Goal: Task Accomplishment & Management: Use online tool/utility

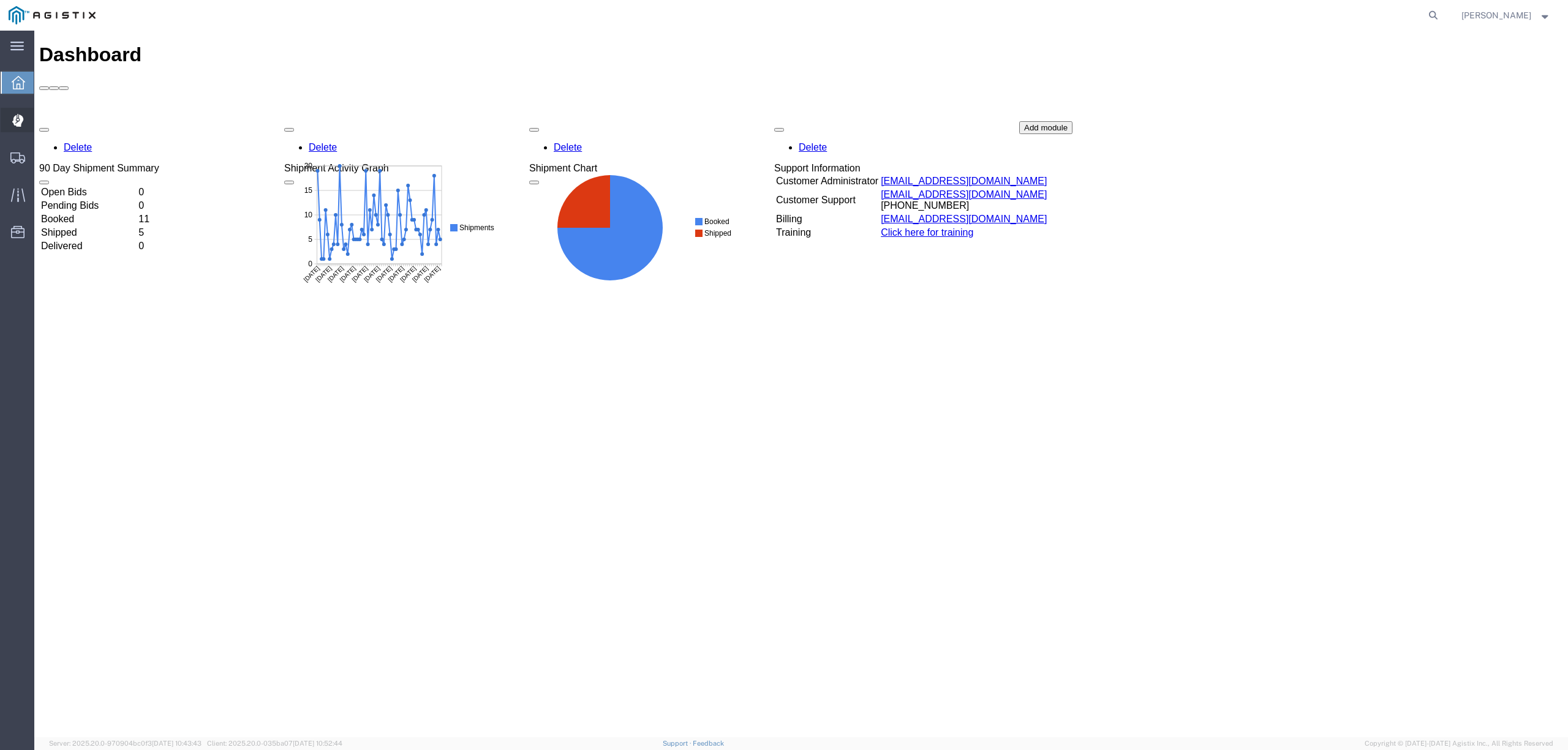
click at [42, 121] on span "Dispatch Manager" at bounding box center [38, 120] width 8 height 25
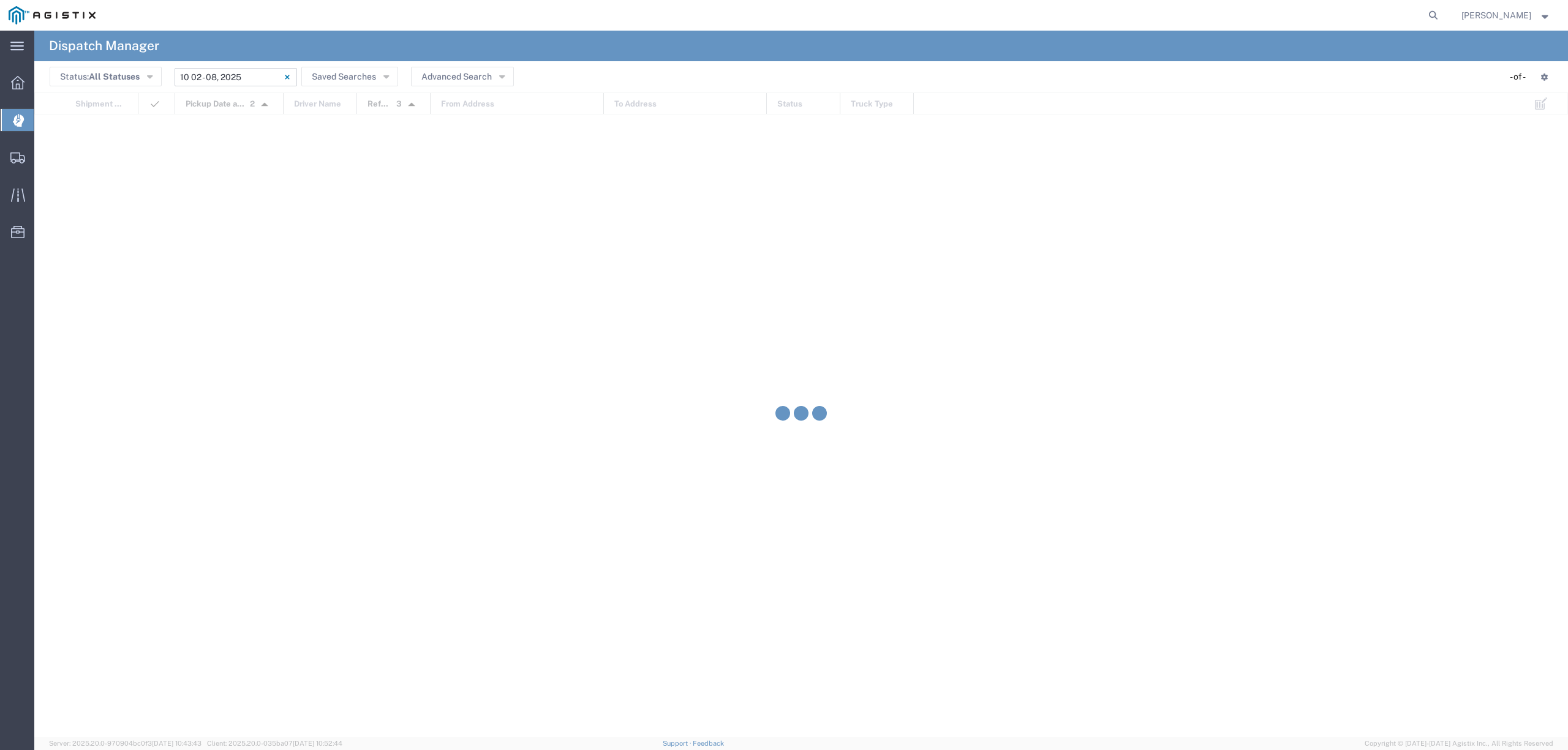
click at [232, 77] on input "[DATE] - [DATE]" at bounding box center [236, 77] width 123 height 18
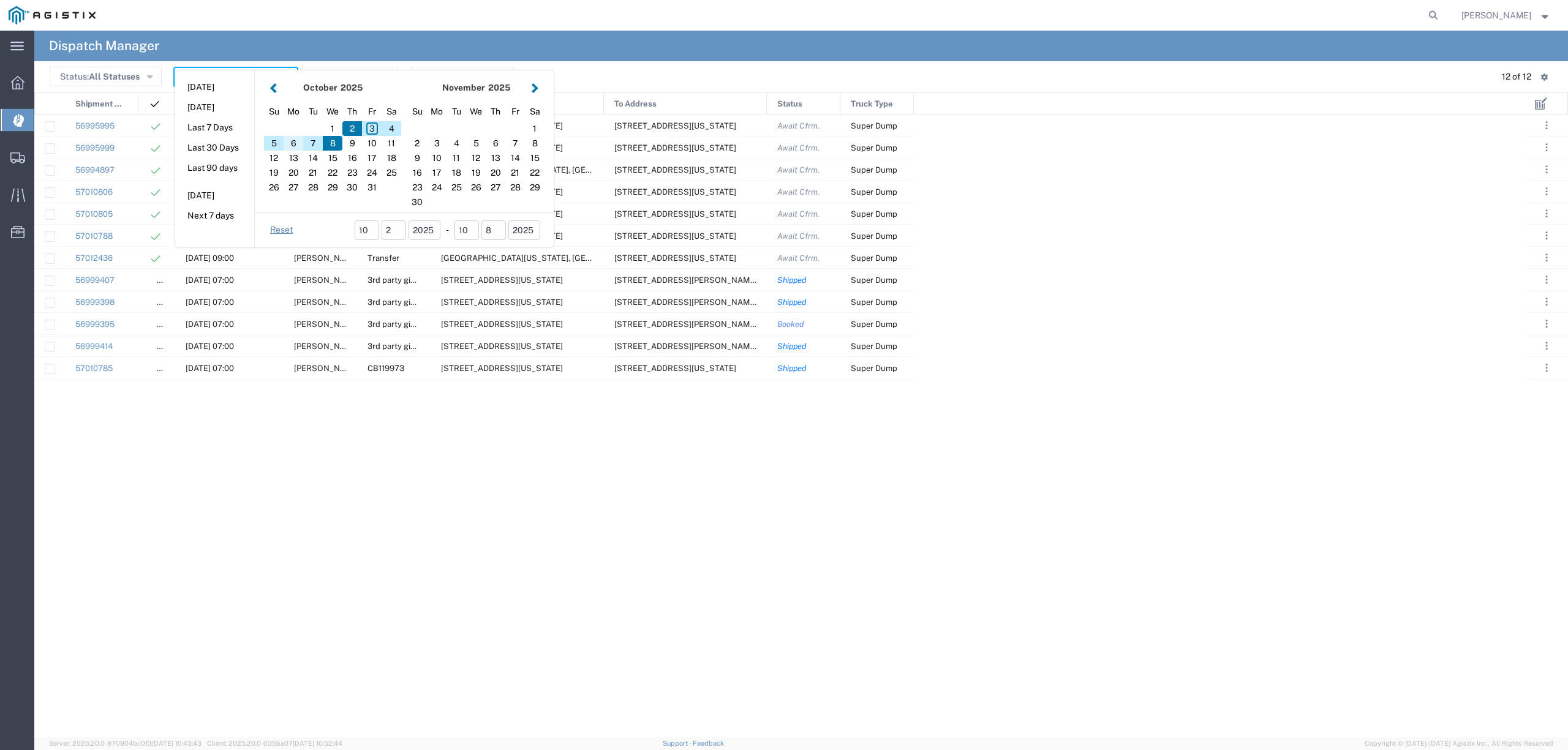
click at [299, 145] on div "6" at bounding box center [294, 143] width 20 height 15
click at [286, 147] on div "6" at bounding box center [294, 143] width 20 height 15
type input "[DATE]"
type input "[DATE] - [DATE]"
click at [286, 147] on div "[PERSON_NAME]" at bounding box center [320, 147] width 74 height 22
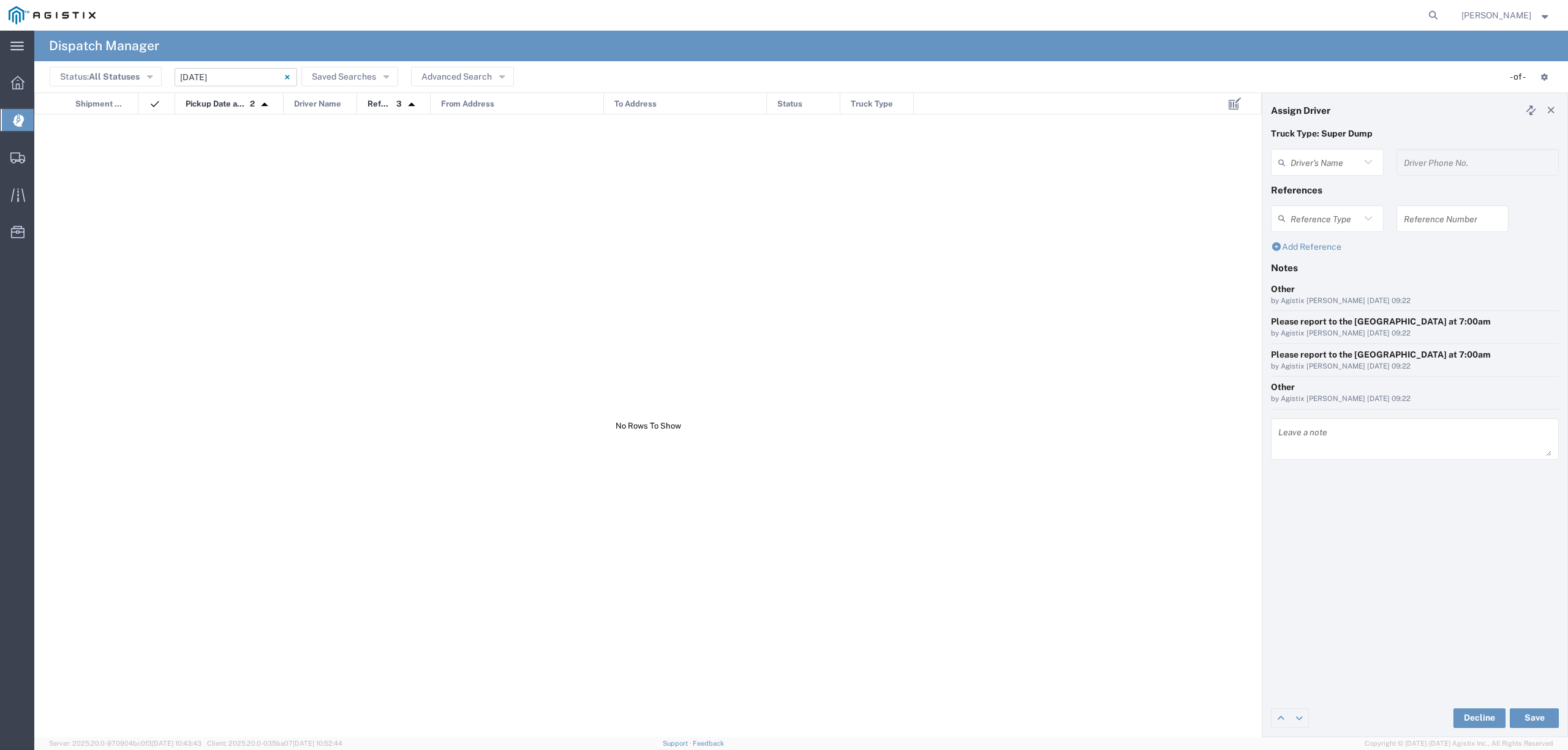
type input "[PERSON_NAME]"
type input "6618735358"
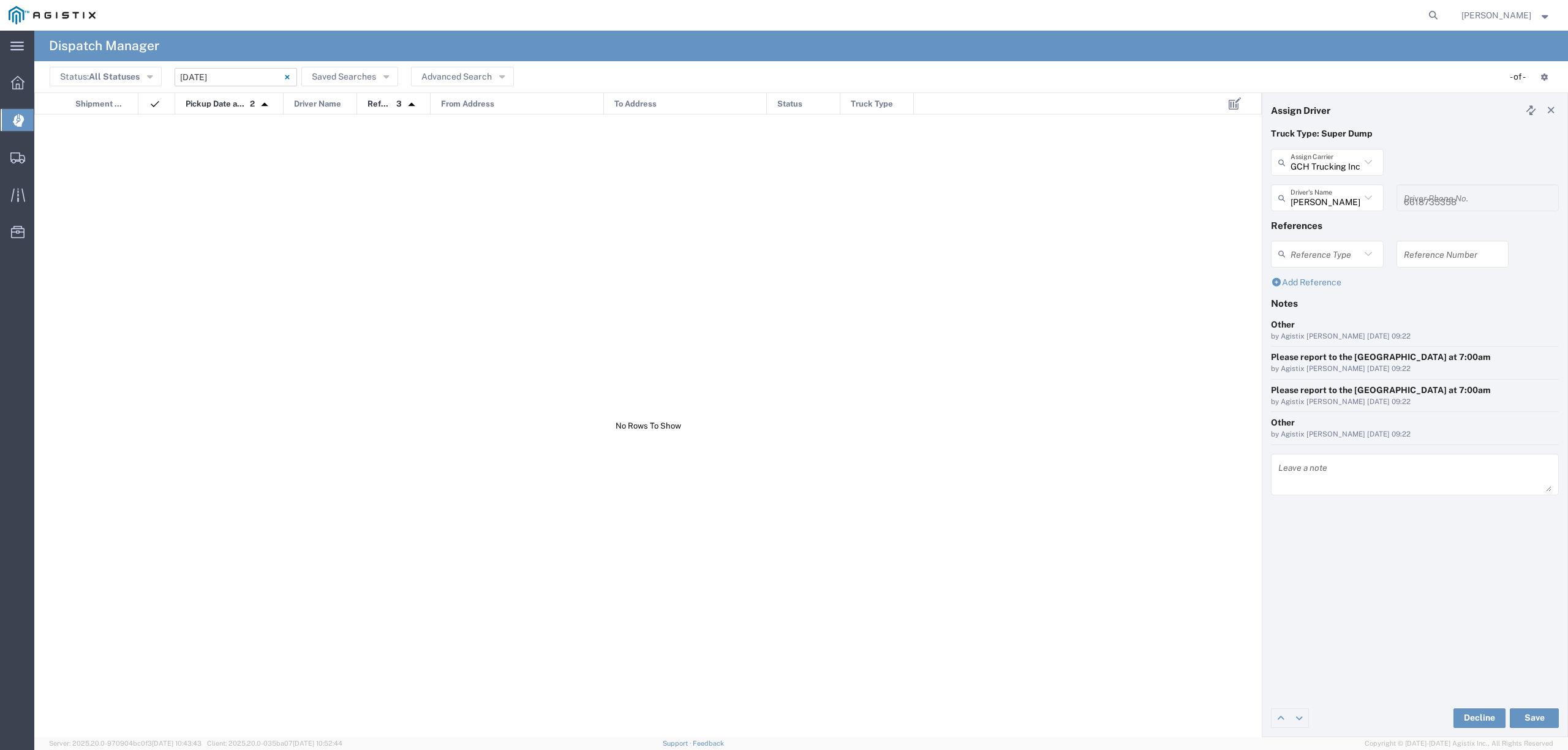
click at [1560, 105] on header "Assign Driver" at bounding box center [1415, 110] width 305 height 35
click at [1554, 108] on icon at bounding box center [1551, 110] width 11 height 8
